Goal: Navigation & Orientation: Find specific page/section

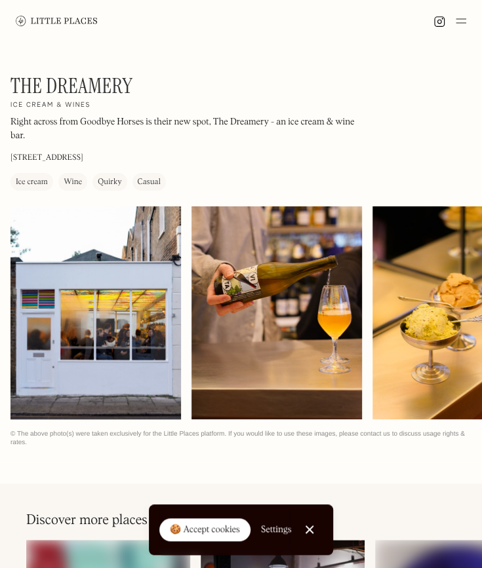
click at [463, 21] on img at bounding box center [461, 21] width 10 height 16
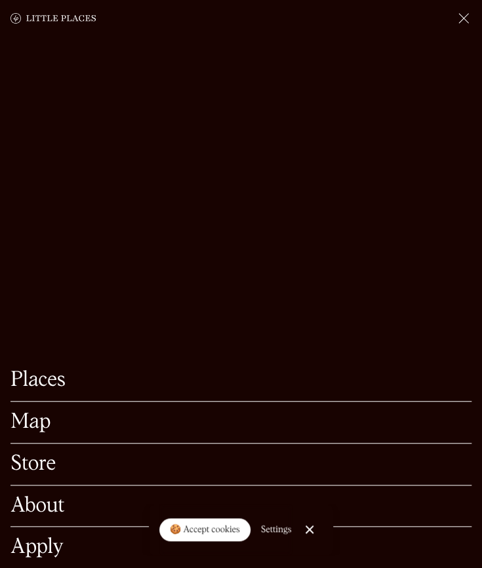
click at [33, 370] on link "Places" at bounding box center [240, 380] width 461 height 20
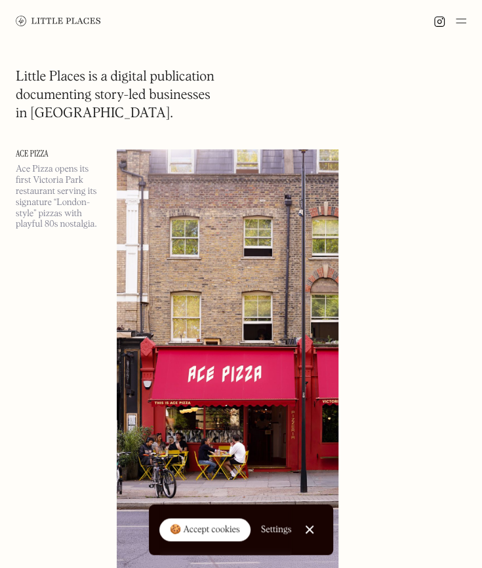
click at [311, 537] on link "Close Cookie Popup" at bounding box center [309, 530] width 26 height 26
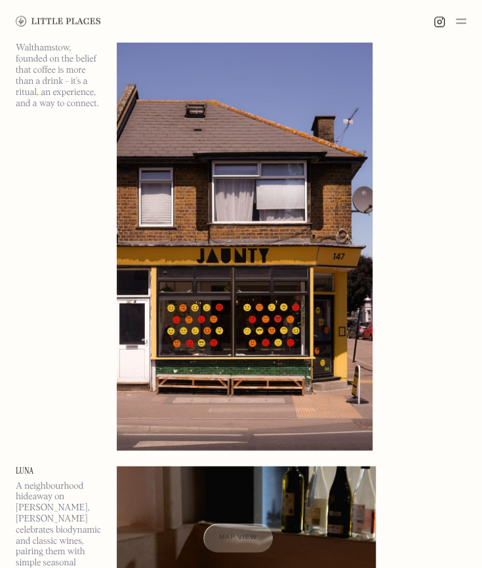
scroll to position [625, 0]
